Goal: Information Seeking & Learning: Find contact information

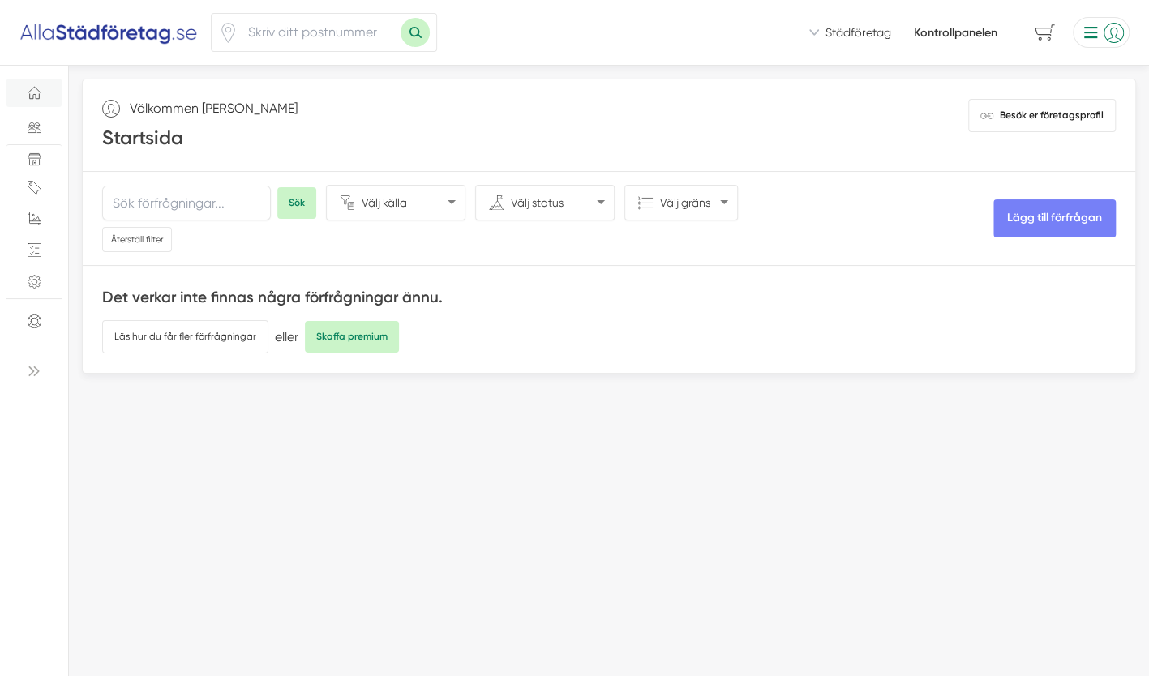
select select "Telefon"
click at [1036, 99] on link "Besök er företagsprofil" at bounding box center [1042, 115] width 148 height 33
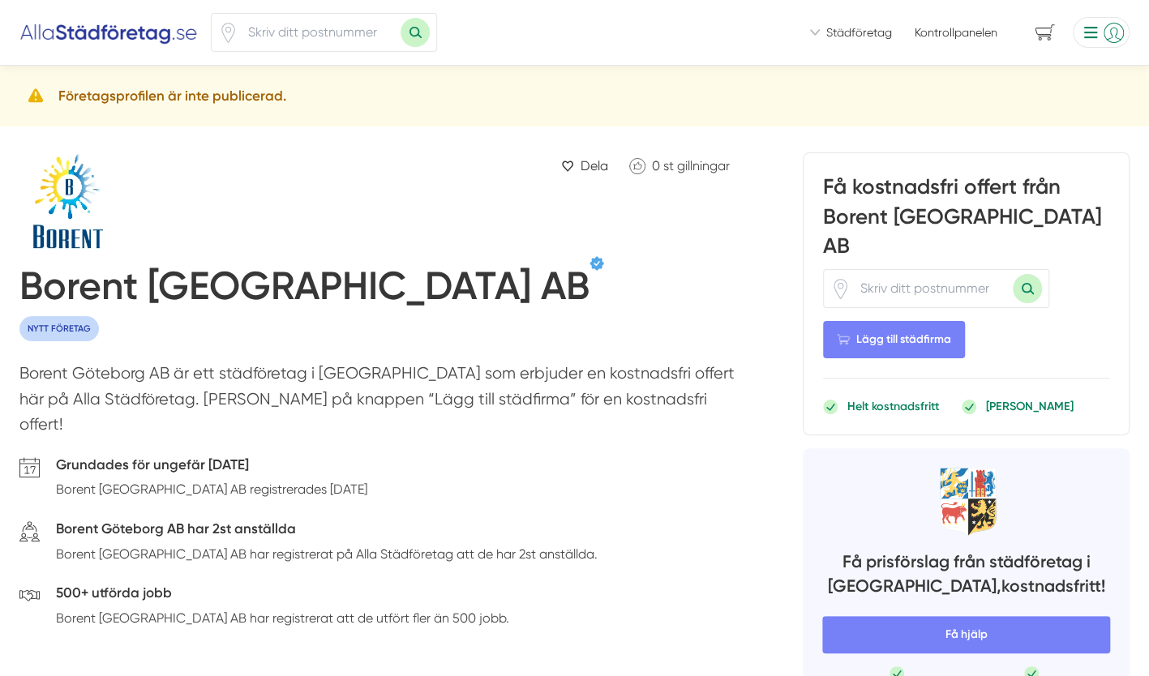
click at [36, 93] on icon at bounding box center [35, 96] width 19 height 19
click at [1092, 25] on li at bounding box center [1097, 32] width 63 height 31
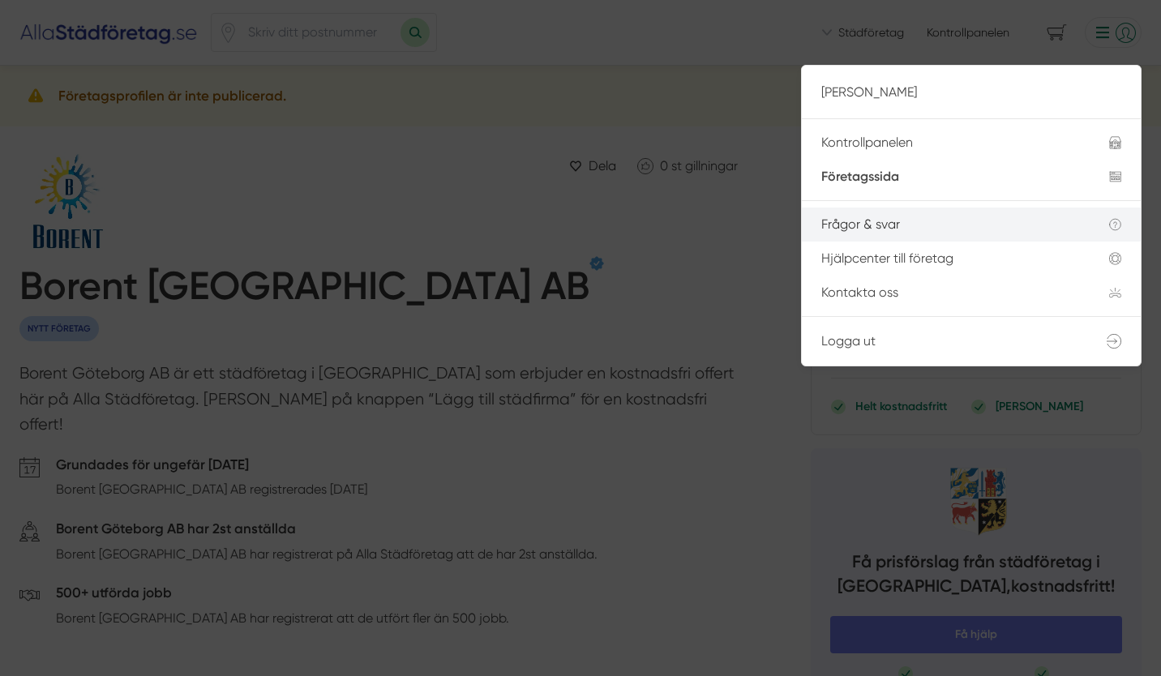
click at [872, 238] on li "Frågor & svar" at bounding box center [971, 225] width 339 height 34
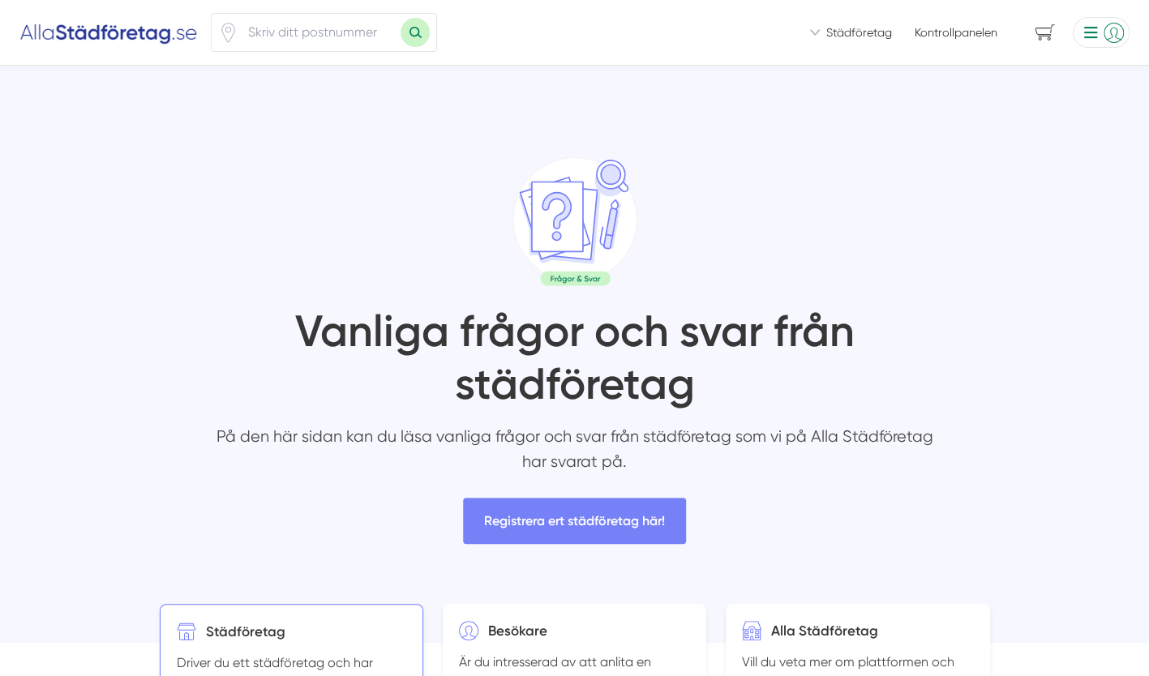
click at [1098, 35] on li at bounding box center [1097, 32] width 63 height 31
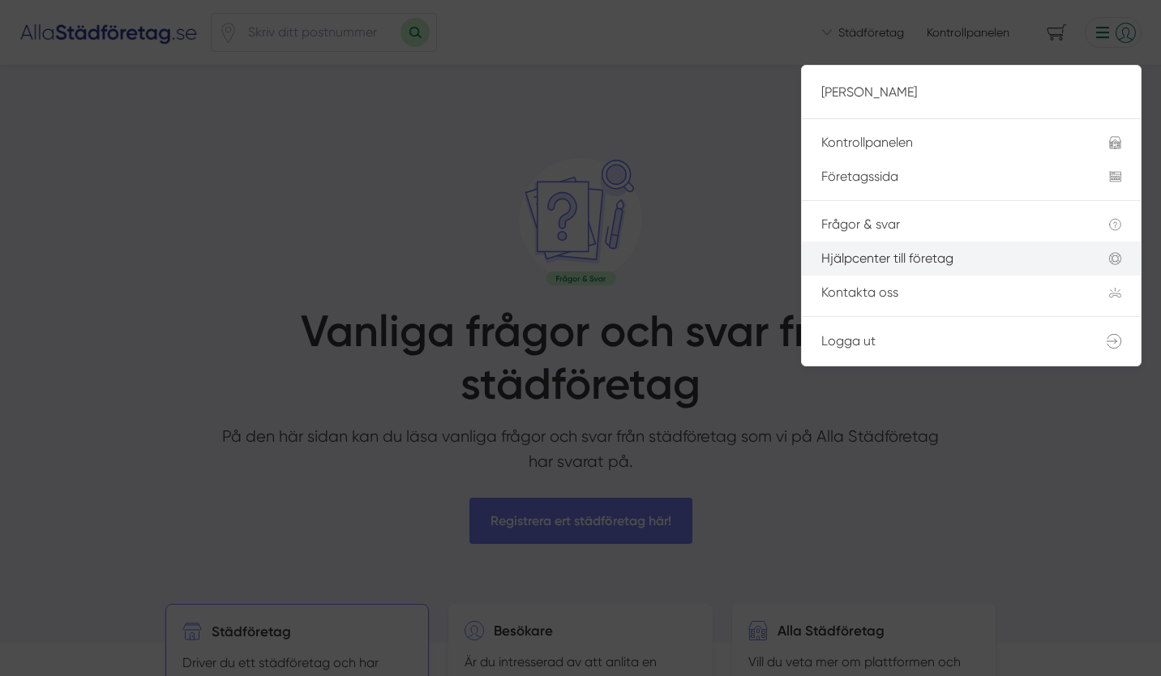
click at [868, 255] on div "Hjälpcenter till företag" at bounding box center [946, 258] width 249 height 15
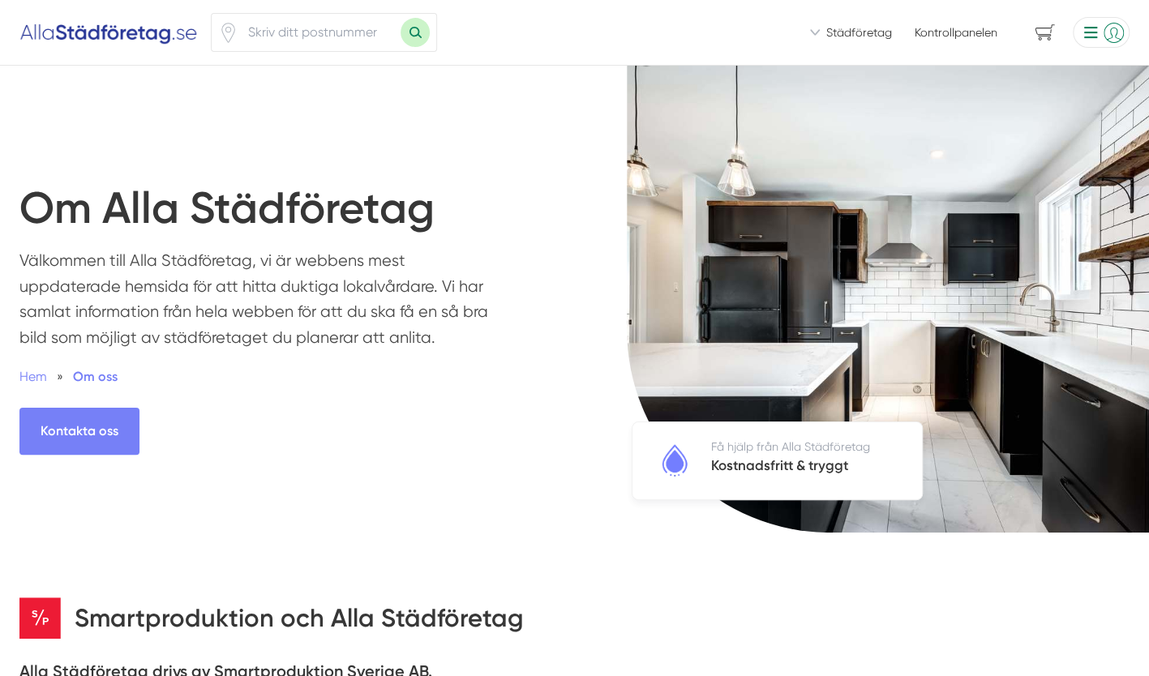
click at [1098, 33] on li at bounding box center [1097, 32] width 63 height 31
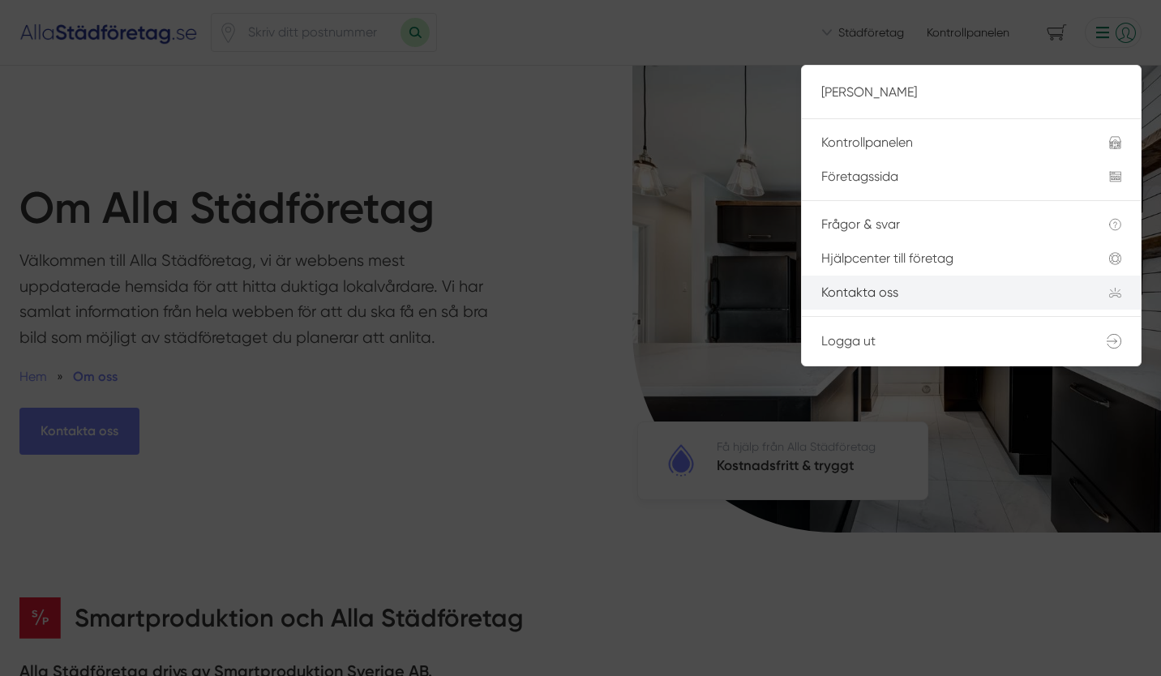
click at [886, 292] on div "Kontakta oss" at bounding box center [946, 292] width 249 height 15
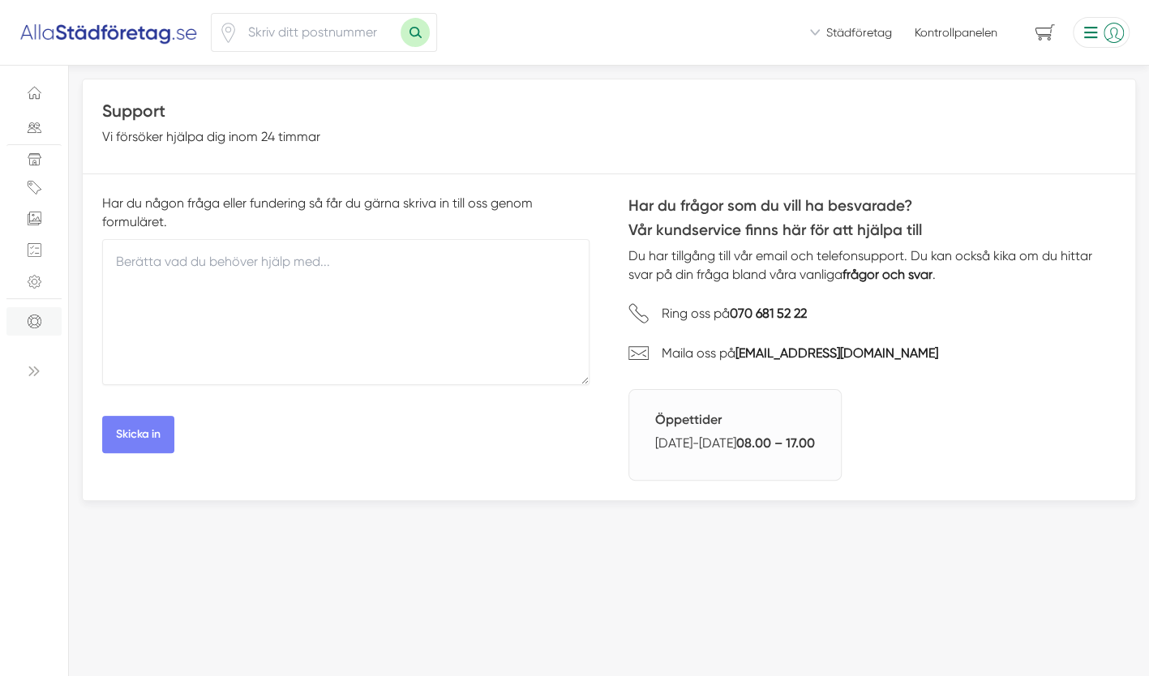
click at [1109, 34] on li at bounding box center [1097, 32] width 63 height 31
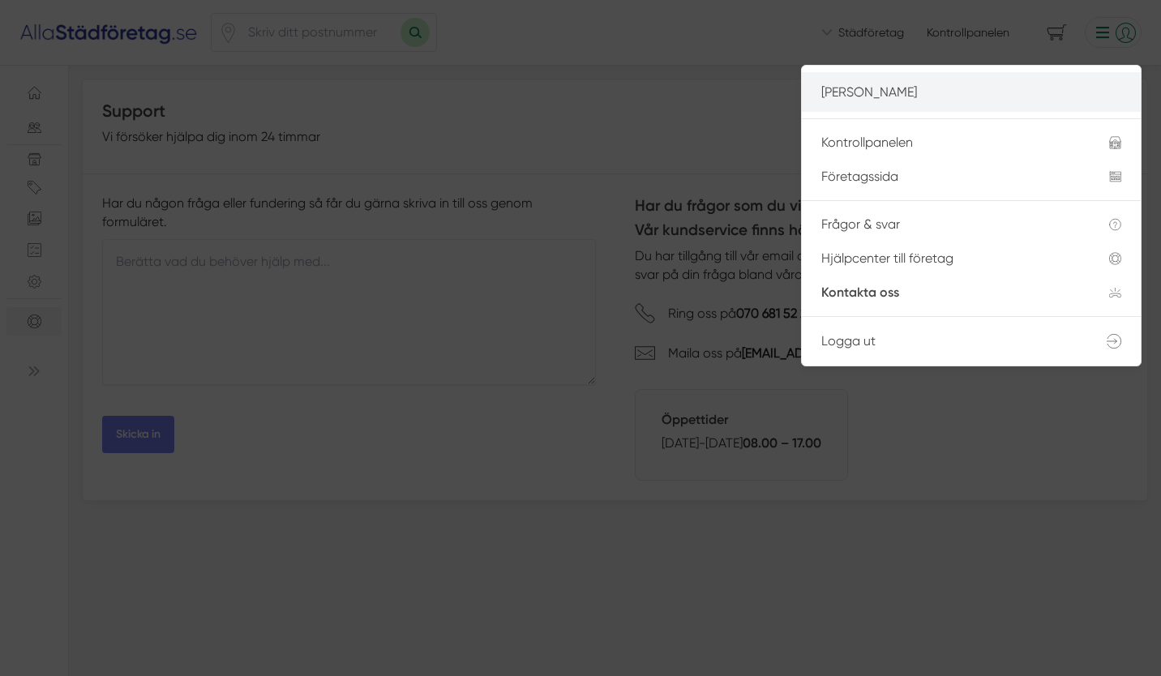
click at [965, 83] on p "[PERSON_NAME]" at bounding box center [972, 92] width 300 height 20
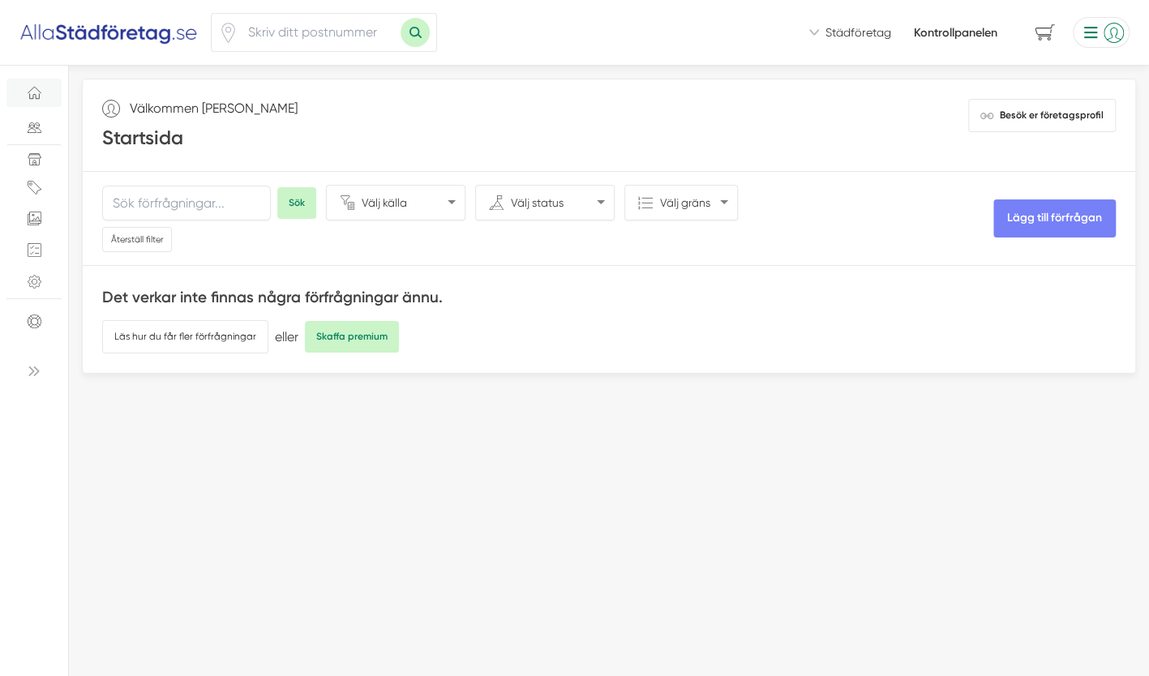
select select "Telefon"
click at [1022, 101] on link "Besök er företagsprofil" at bounding box center [1042, 115] width 148 height 33
